Goal: Task Accomplishment & Management: Use online tool/utility

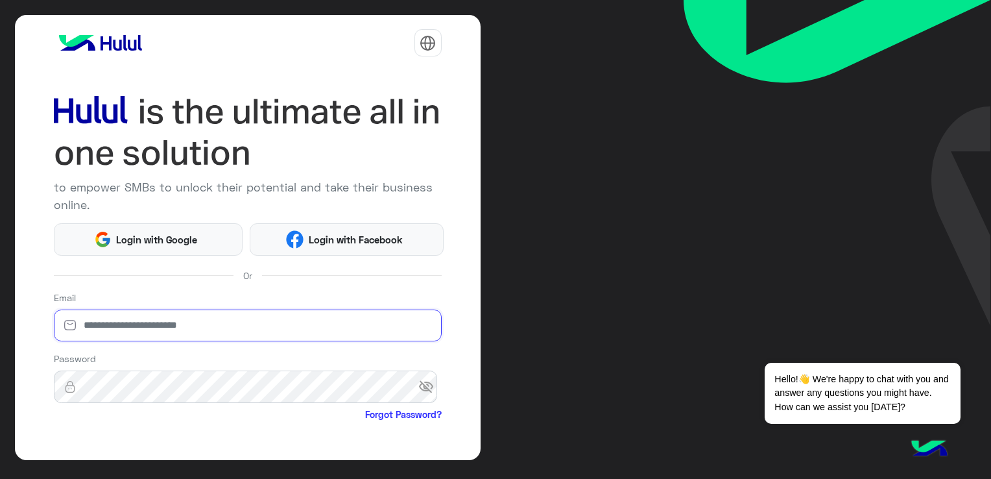
click at [166, 326] on input "email" at bounding box center [248, 325] width 388 height 32
type input "**********"
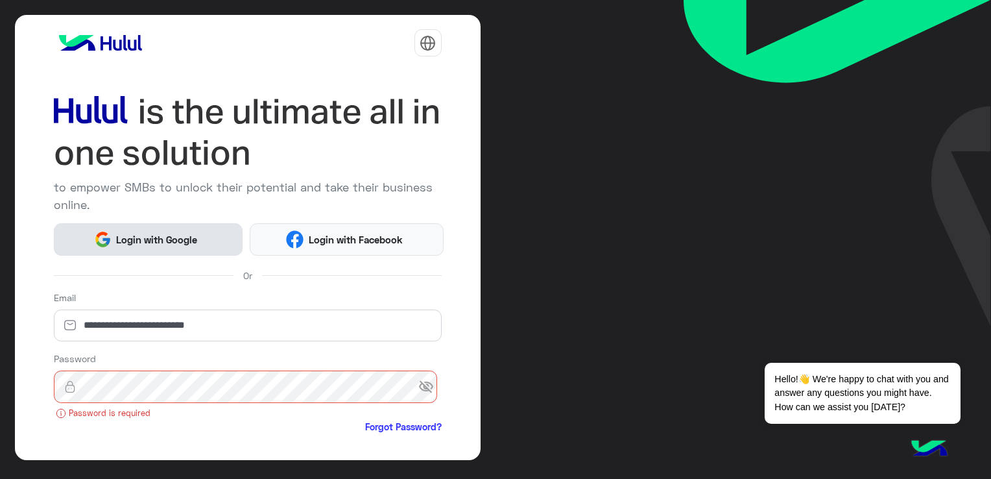
click at [182, 232] on span "Login with Google" at bounding box center [157, 239] width 91 height 15
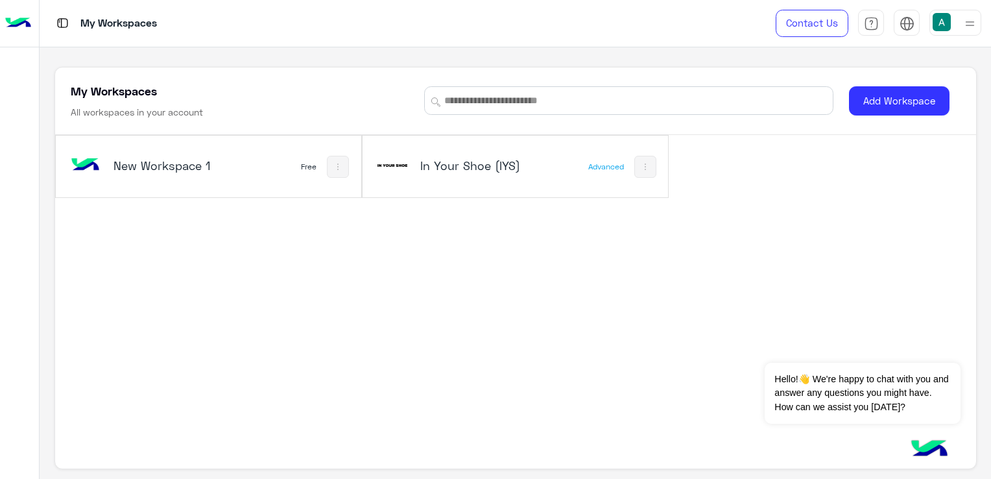
click at [25, 23] on img at bounding box center [18, 23] width 26 height 27
click at [420, 170] on h5 "In Your Shoe (IYS)" at bounding box center [470, 166] width 101 height 16
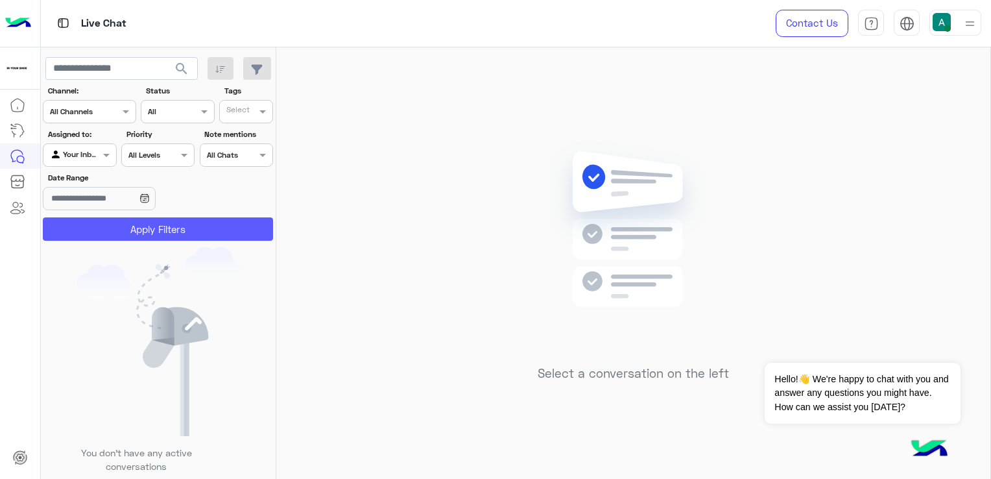
click at [179, 230] on button "Apply Filters" at bounding box center [158, 228] width 230 height 23
